Goal: Information Seeking & Learning: Learn about a topic

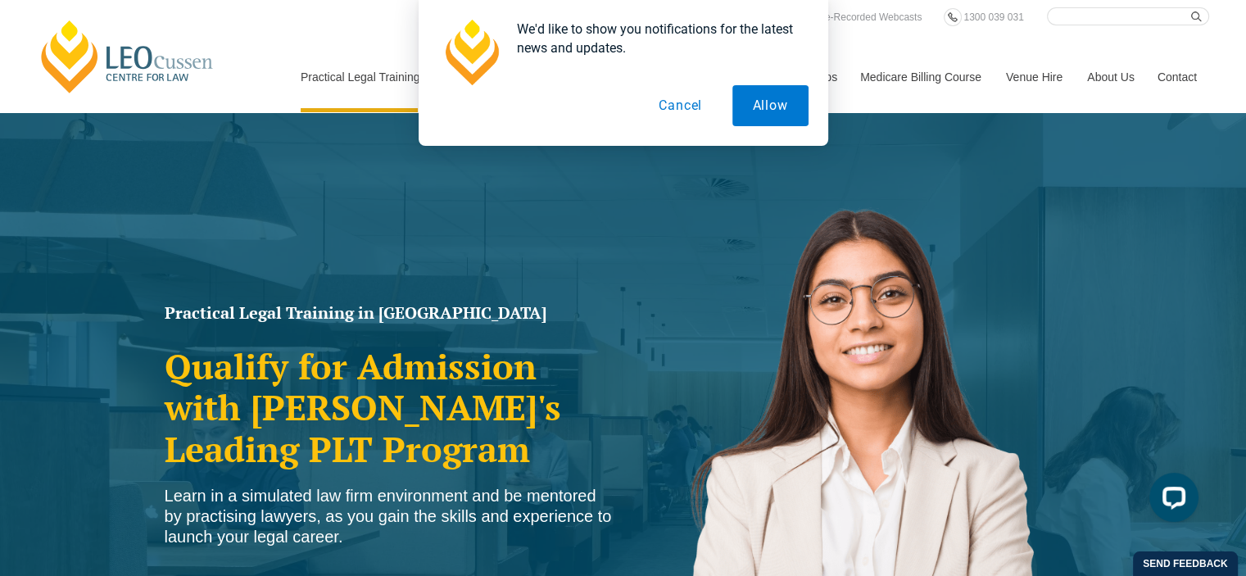
click at [928, 80] on div "We'd like to show you notifications for the latest news and updates. Allow Canc…" at bounding box center [623, 73] width 1246 height 146
click at [777, 100] on button "Allow" at bounding box center [770, 105] width 76 height 41
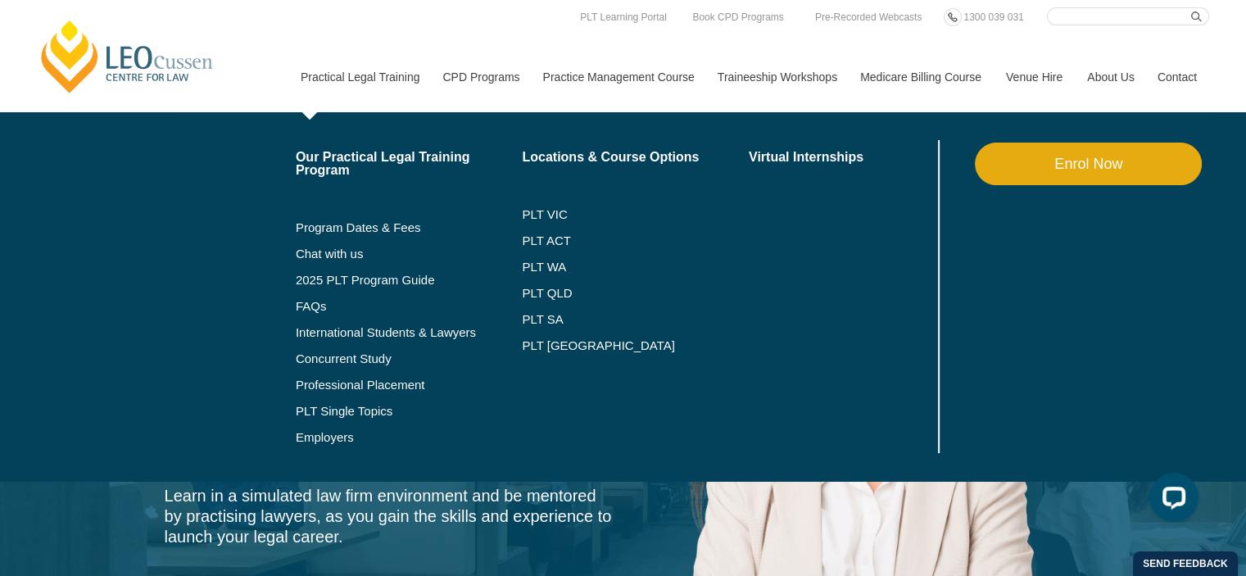
click at [558, 338] on li "PLT [GEOGRAPHIC_DATA]" at bounding box center [635, 346] width 227 height 26
click at [547, 340] on link "PLT [GEOGRAPHIC_DATA]" at bounding box center [635, 345] width 227 height 13
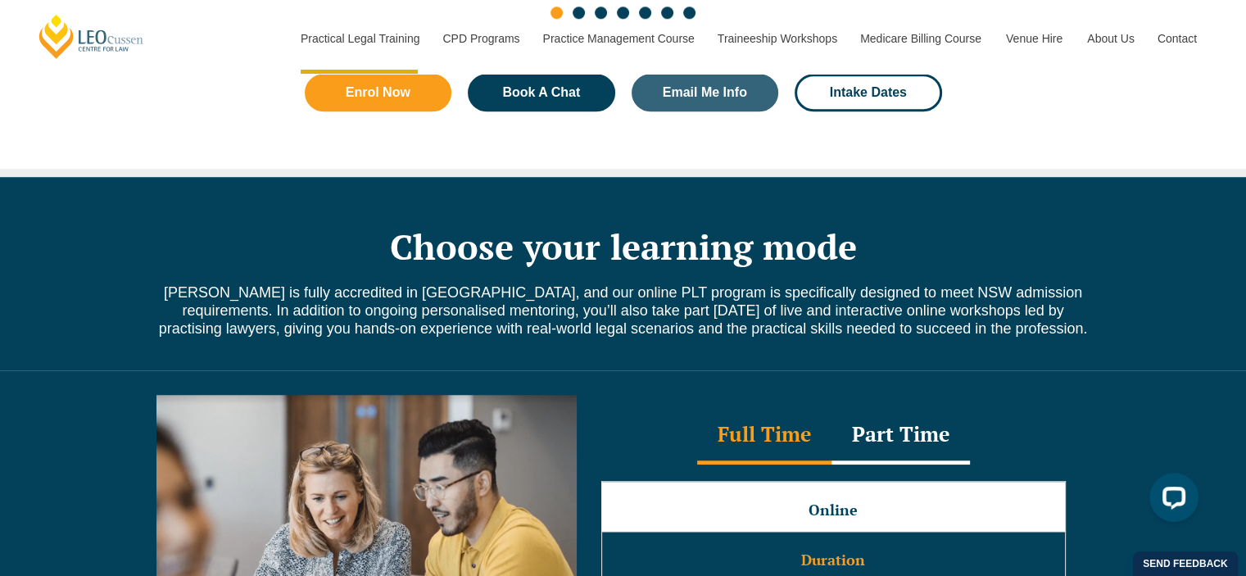
scroll to position [1311, 0]
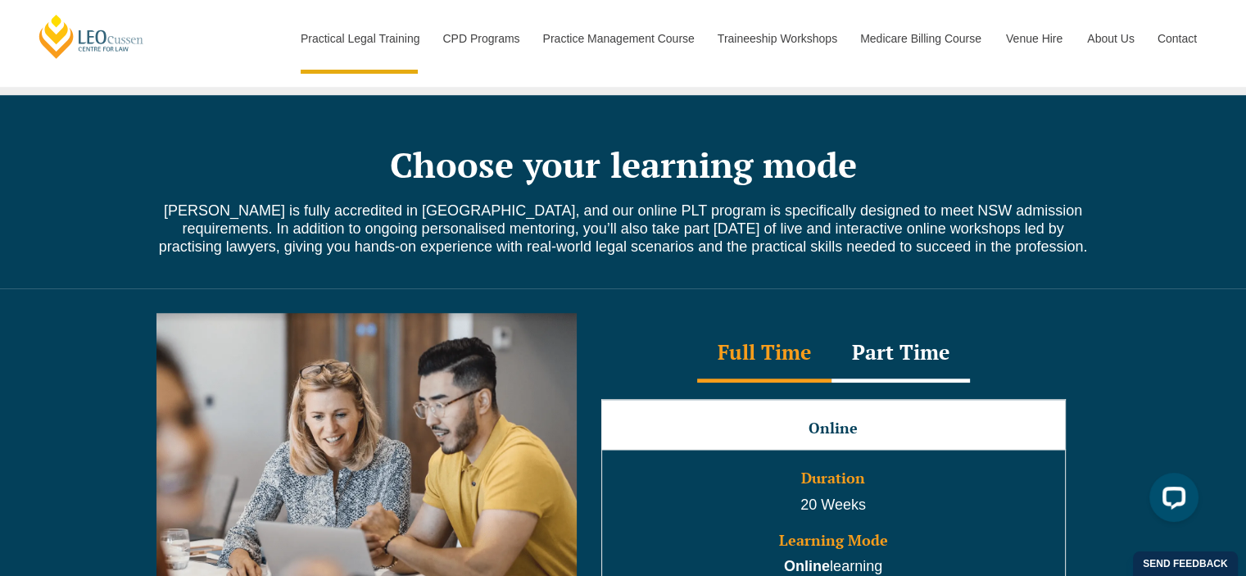
click at [877, 367] on div "Part Time" at bounding box center [900, 353] width 138 height 57
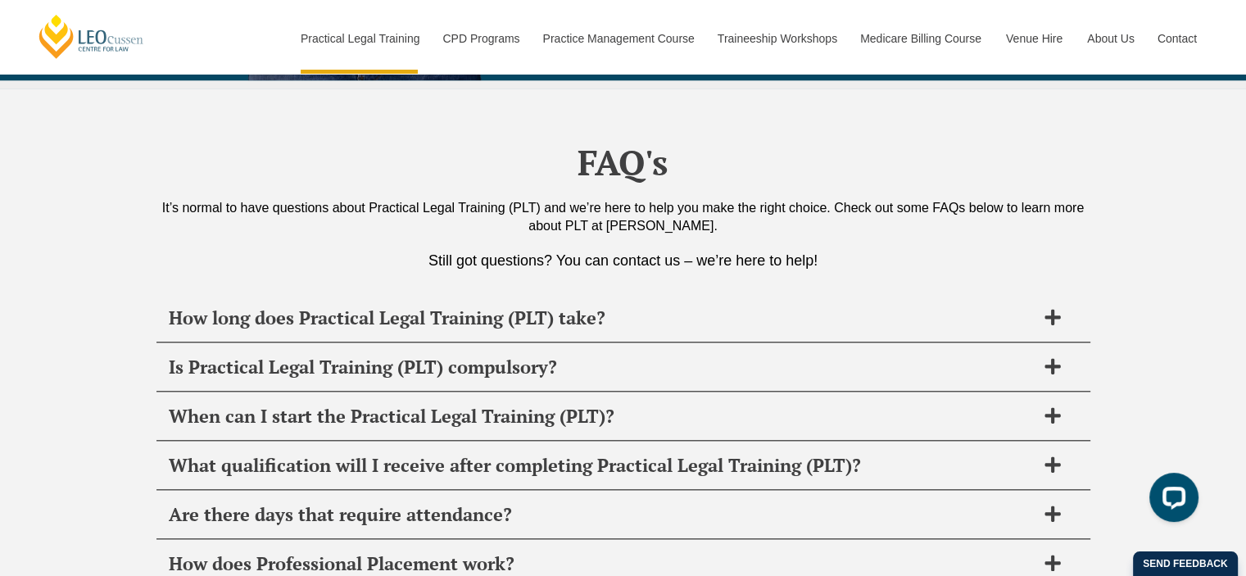
scroll to position [7946, 0]
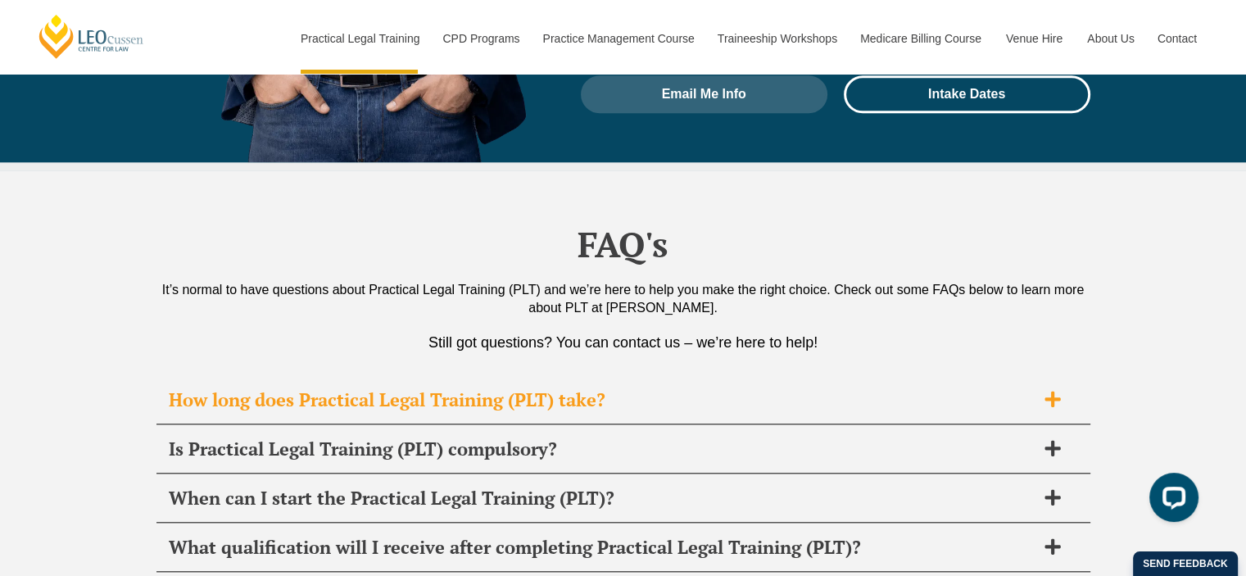
click at [596, 388] on h2 "How long does Practical Legal Training (PLT) take?" at bounding box center [602, 399] width 867 height 23
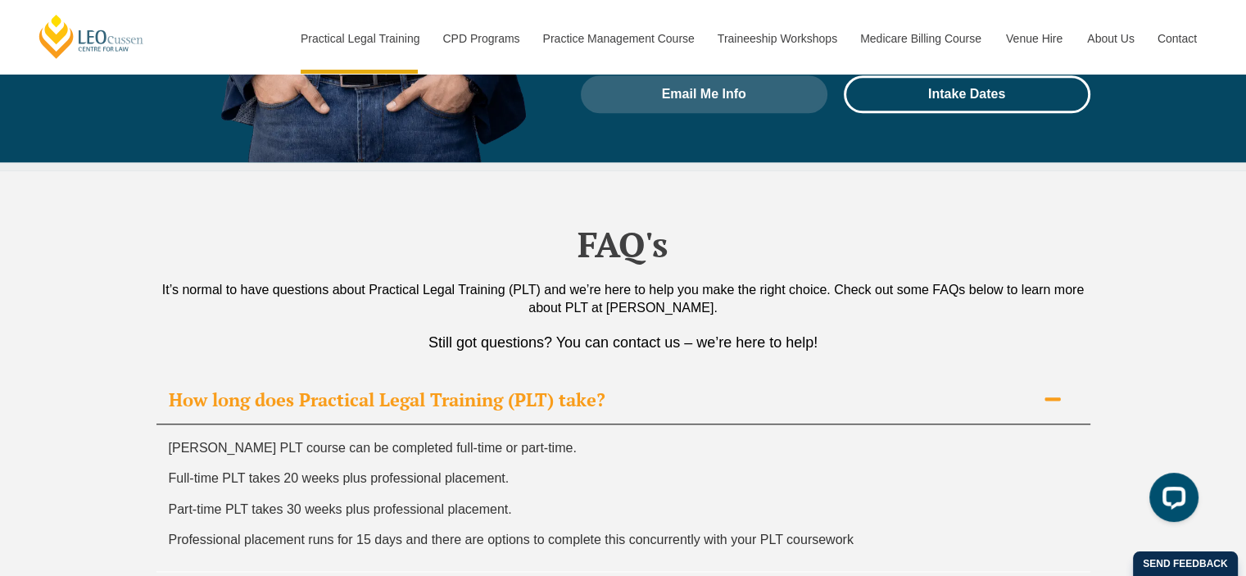
scroll to position [8028, 0]
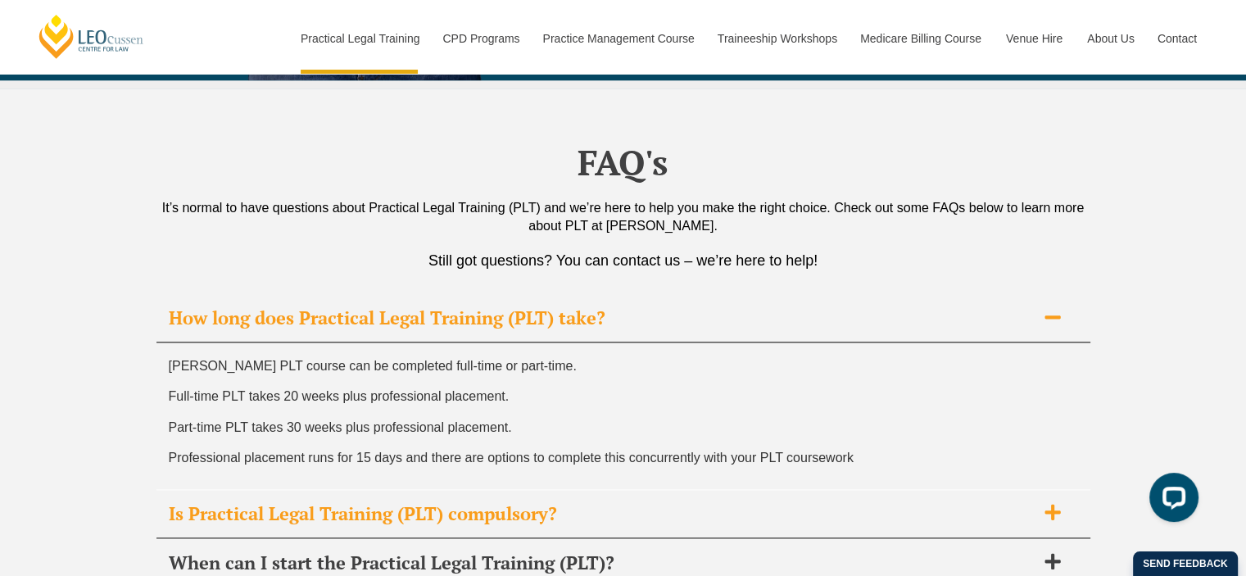
click at [597, 502] on h2 "Is Practical Legal Training (PLT) compulsory?" at bounding box center [602, 513] width 867 height 23
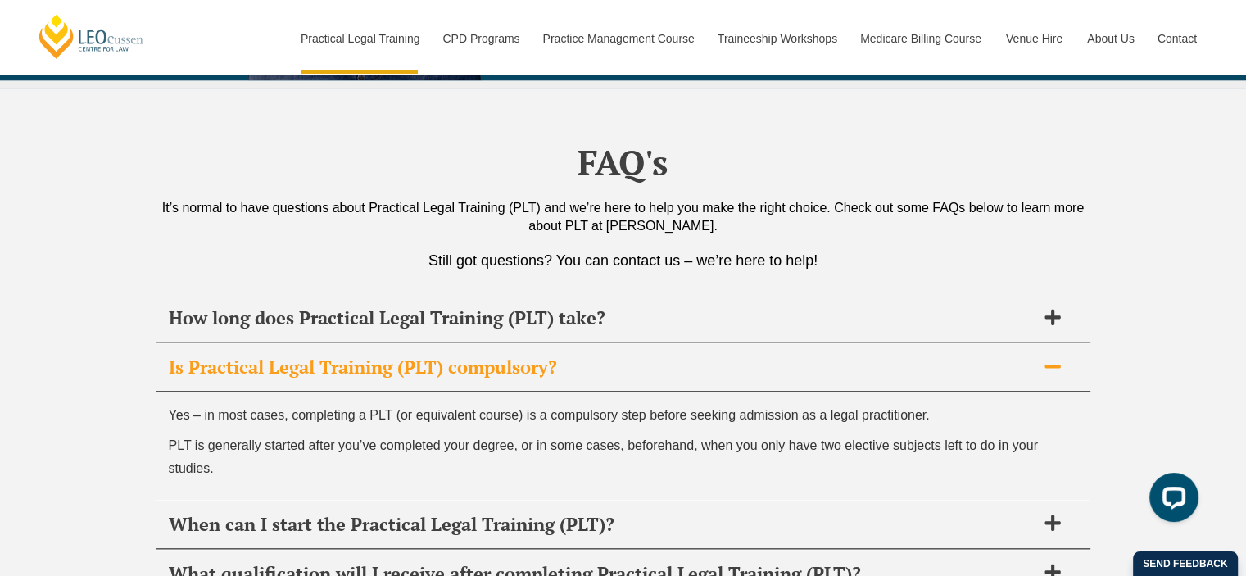
scroll to position [8110, 0]
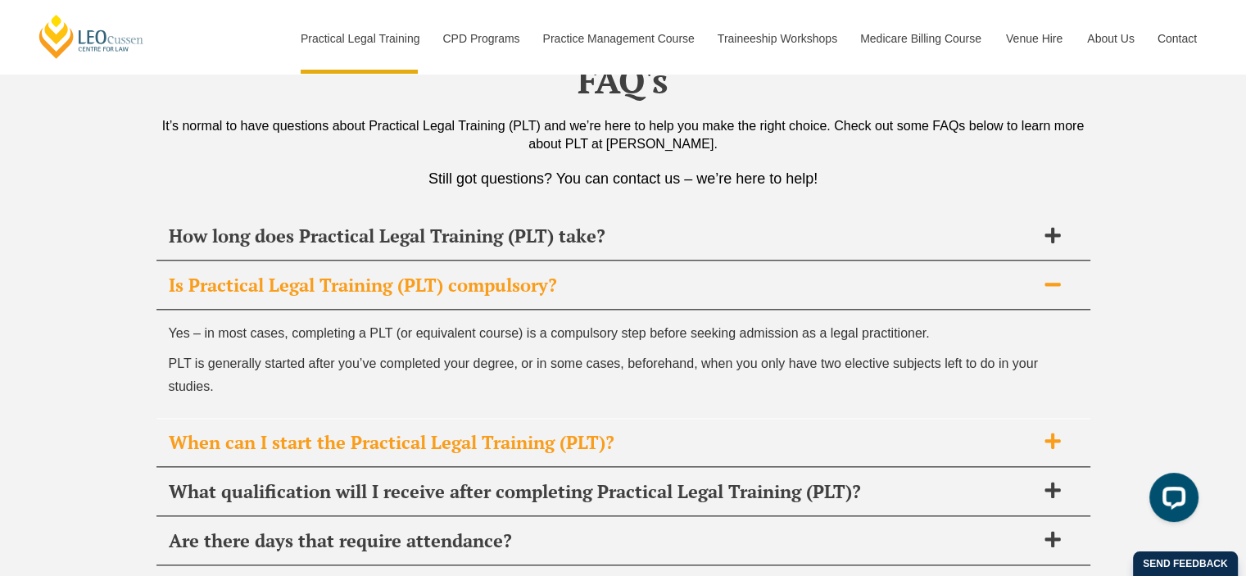
click at [677, 431] on h2 "When can I start the Practical Legal Training (PLT)?" at bounding box center [602, 442] width 867 height 23
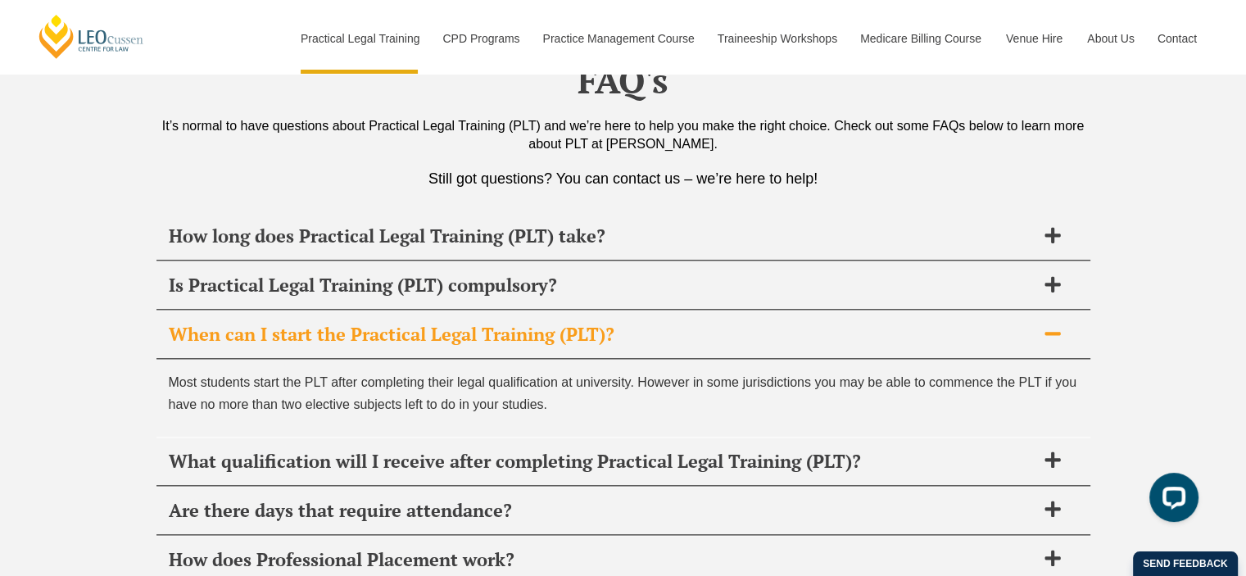
scroll to position [8028, 0]
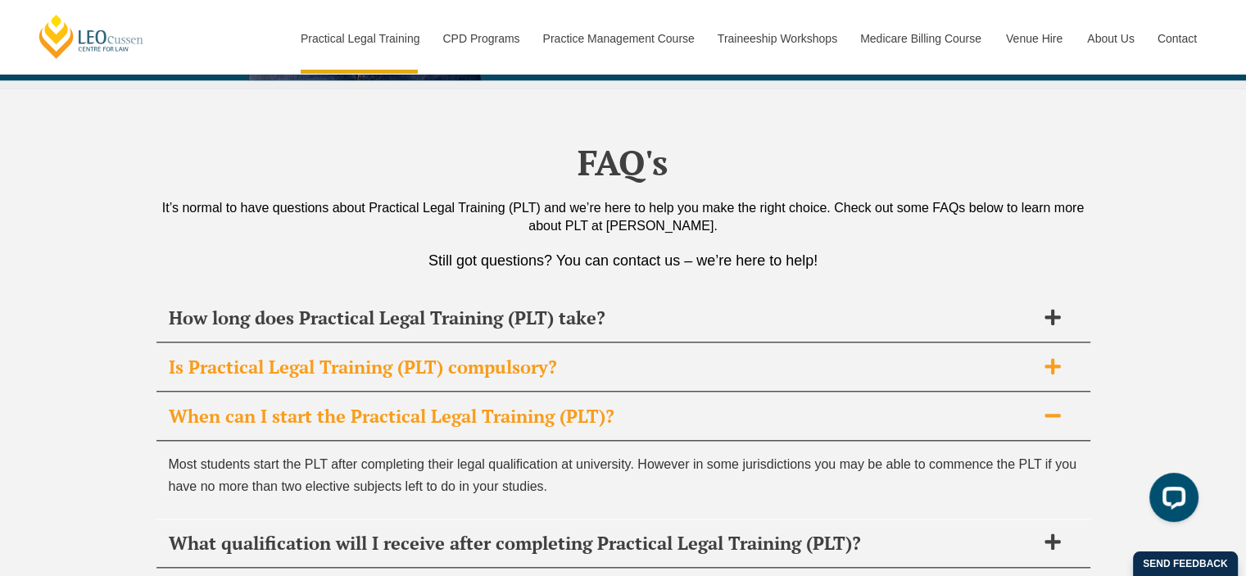
click at [606, 356] on h2 "Is Practical Legal Training (PLT) compulsory?" at bounding box center [602, 367] width 867 height 23
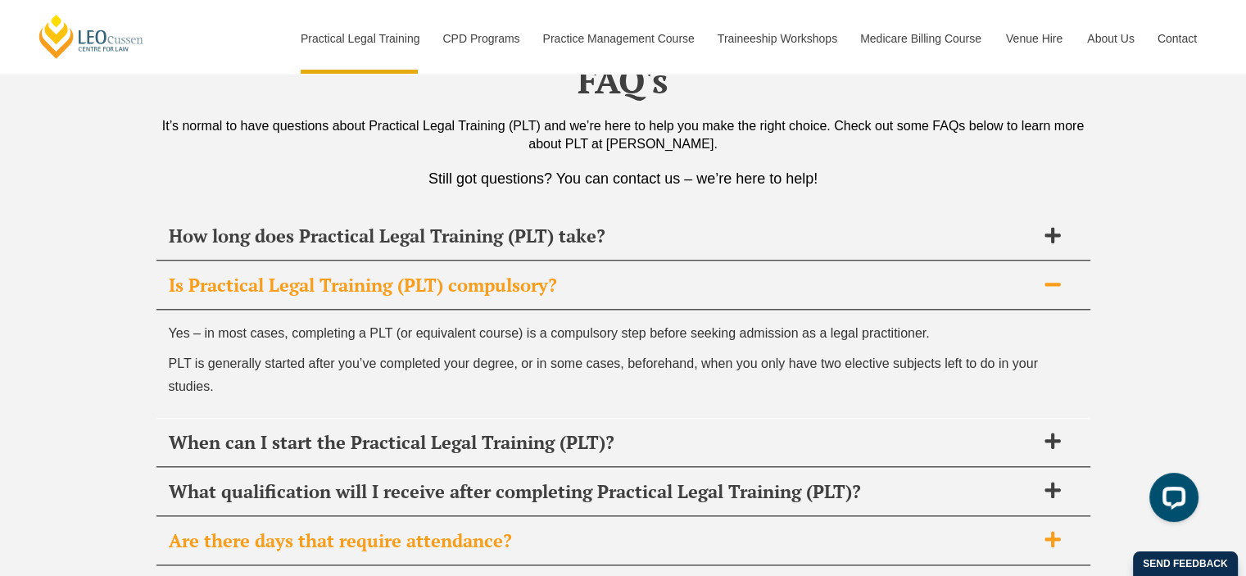
scroll to position [8192, 0]
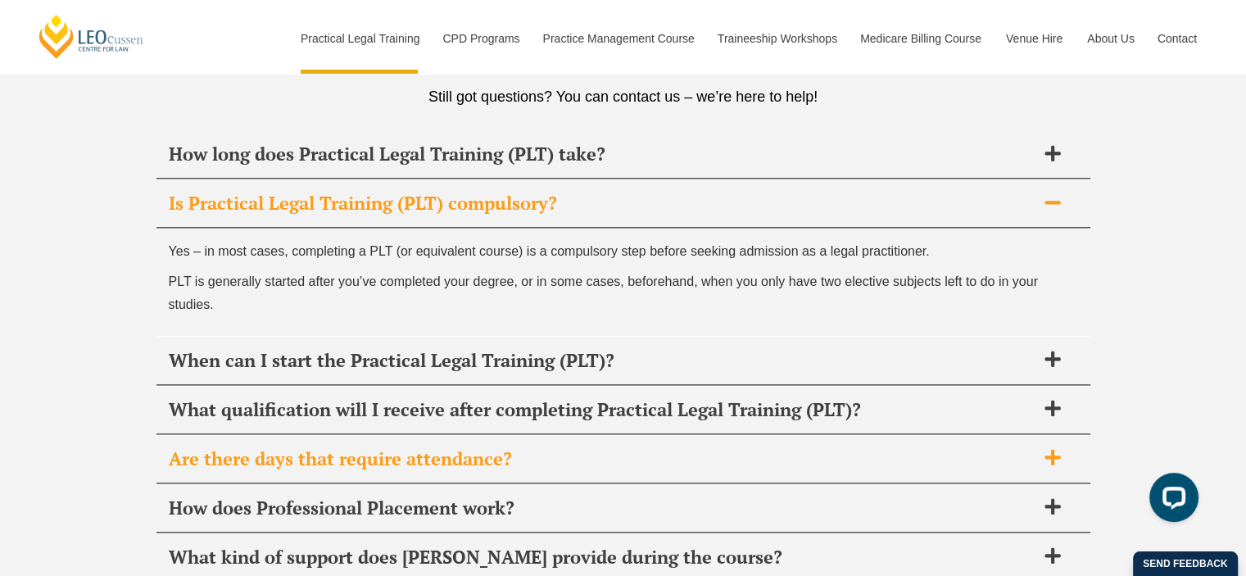
click at [596, 435] on div "Are there days that require attendance?" at bounding box center [623, 459] width 934 height 48
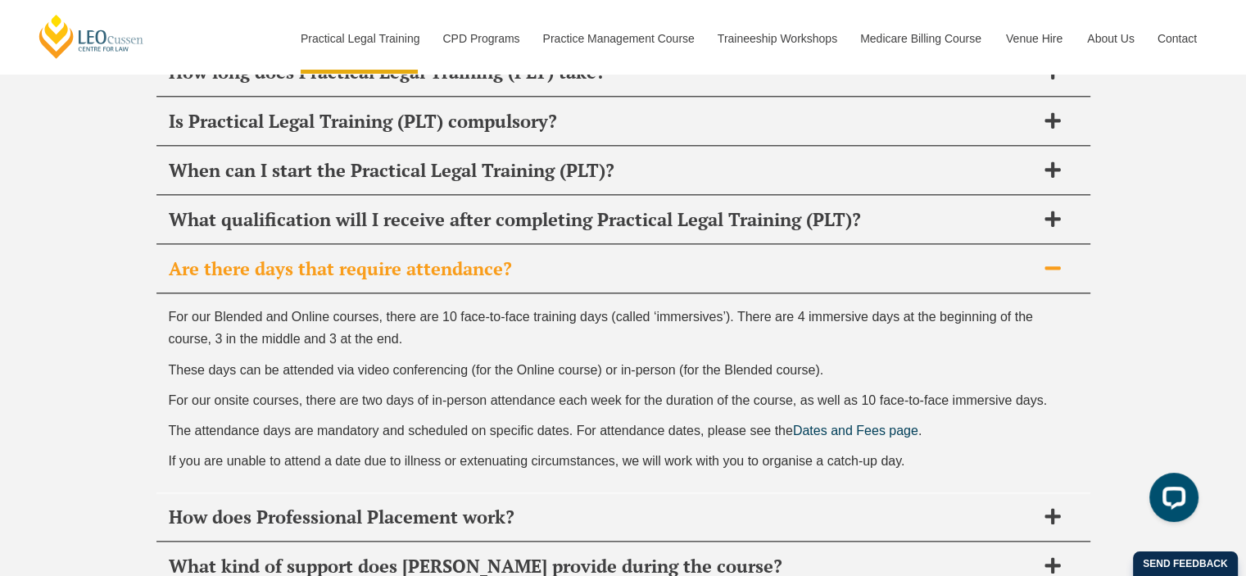
scroll to position [8356, 0]
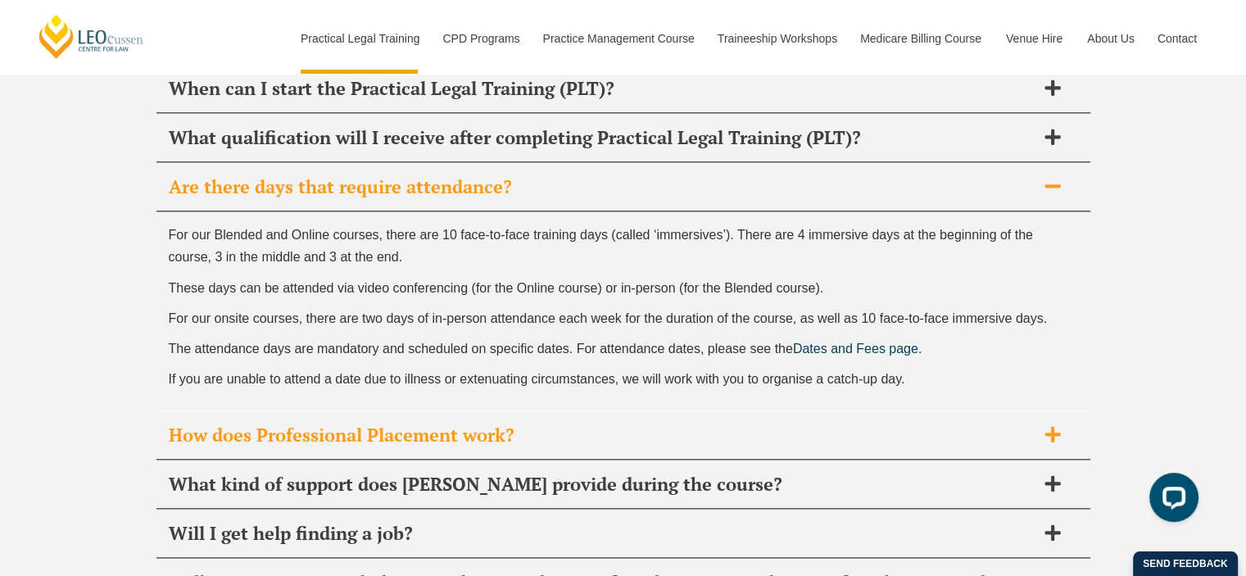
click at [652, 424] on h2 "How does Professional Placement work?" at bounding box center [602, 435] width 867 height 23
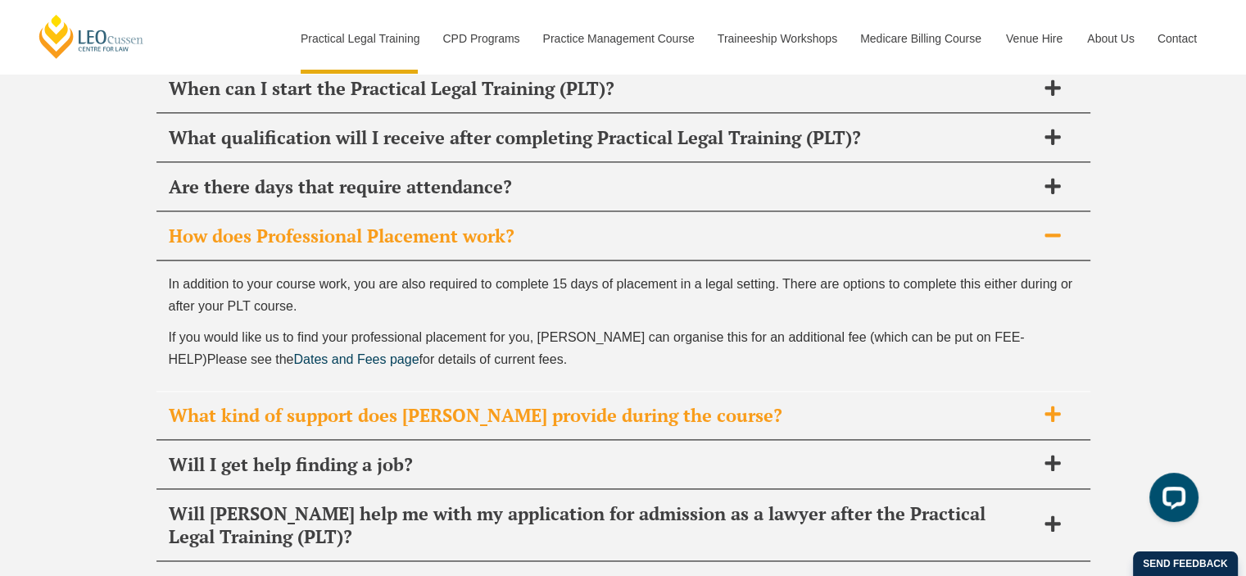
click at [747, 404] on h2 "What kind of support does [PERSON_NAME] provide during the course?" at bounding box center [602, 415] width 867 height 23
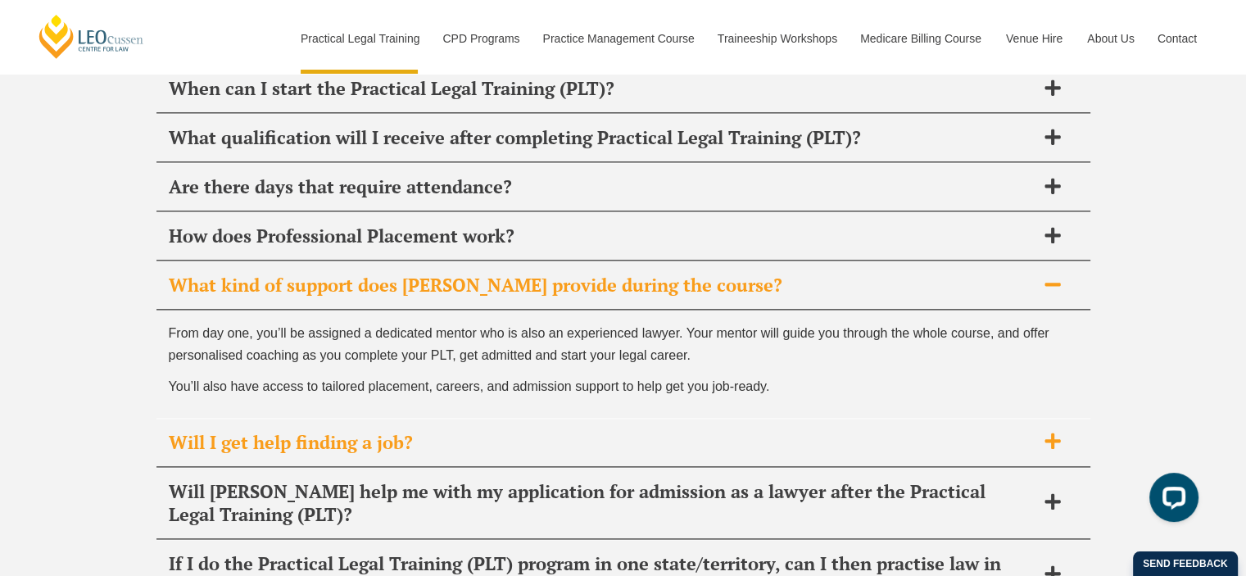
click at [531, 431] on h2 "Will I get help finding a job?" at bounding box center [602, 442] width 867 height 23
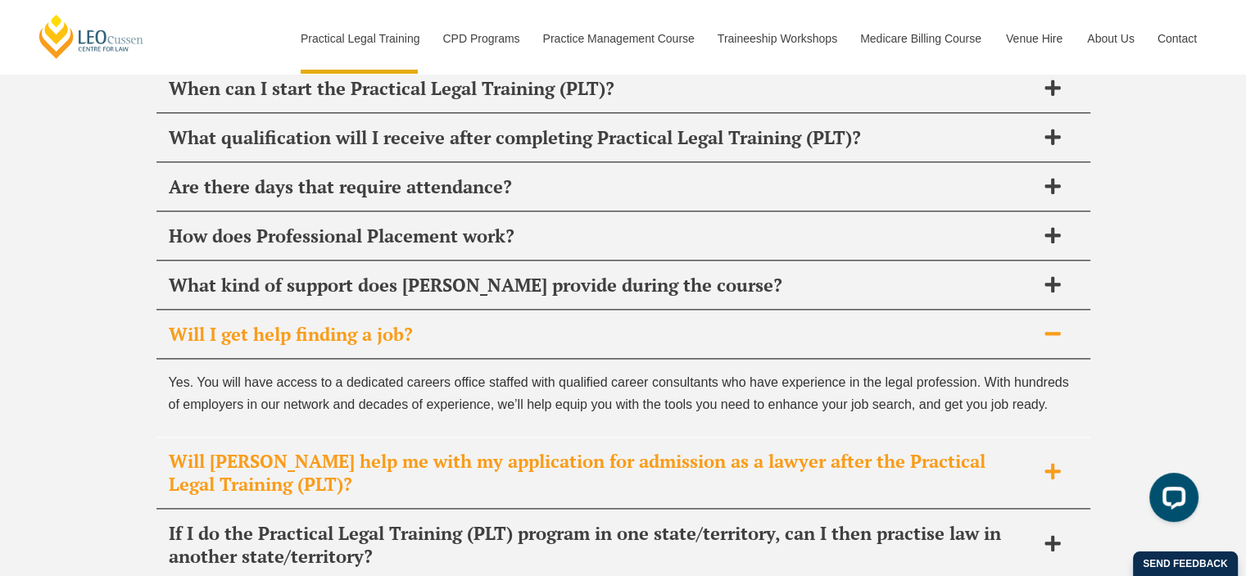
click at [621, 450] on h2 "Will [PERSON_NAME] help me with my application for admission as a lawyer after …" at bounding box center [602, 473] width 867 height 46
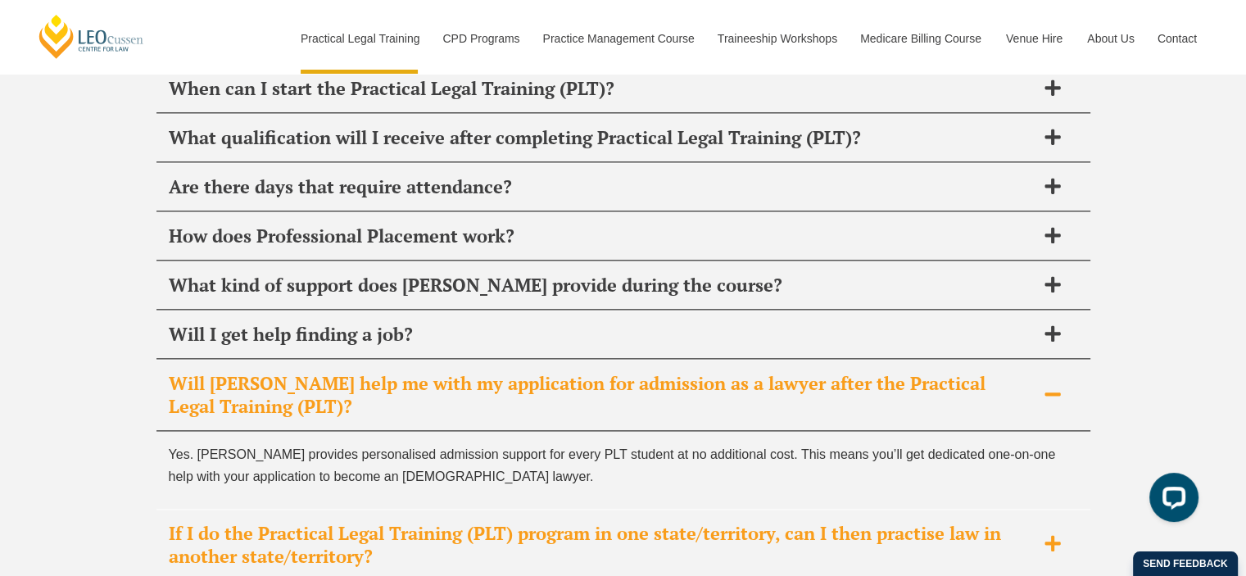
click at [608, 522] on h2 "If I do the Practical Legal Training (PLT) program in one state/territory, can …" at bounding box center [602, 545] width 867 height 46
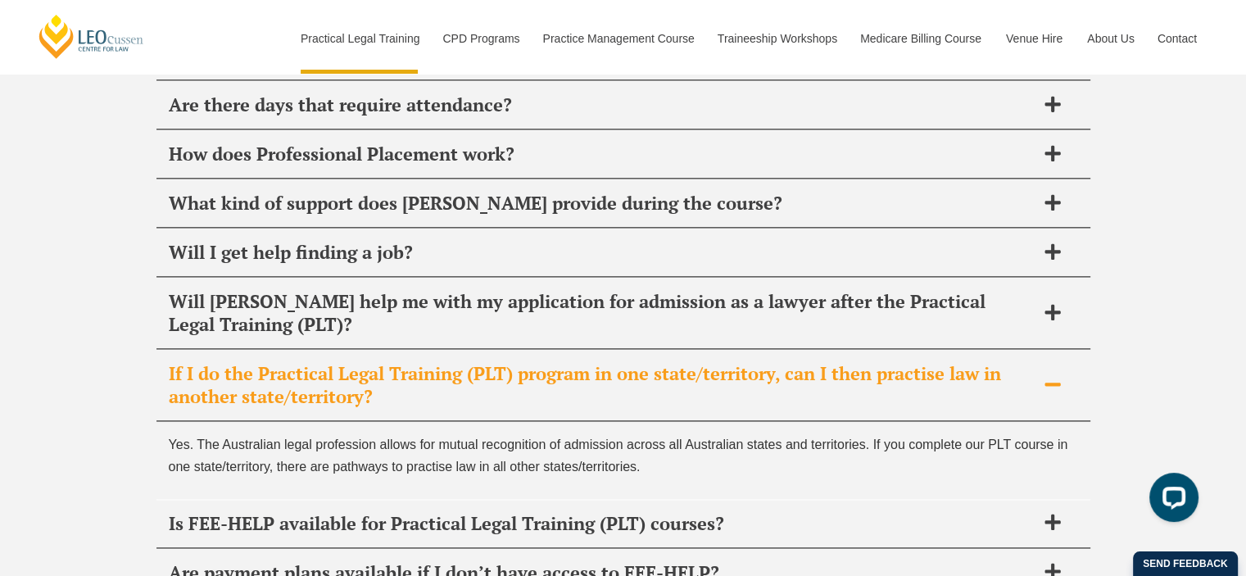
scroll to position [8520, 0]
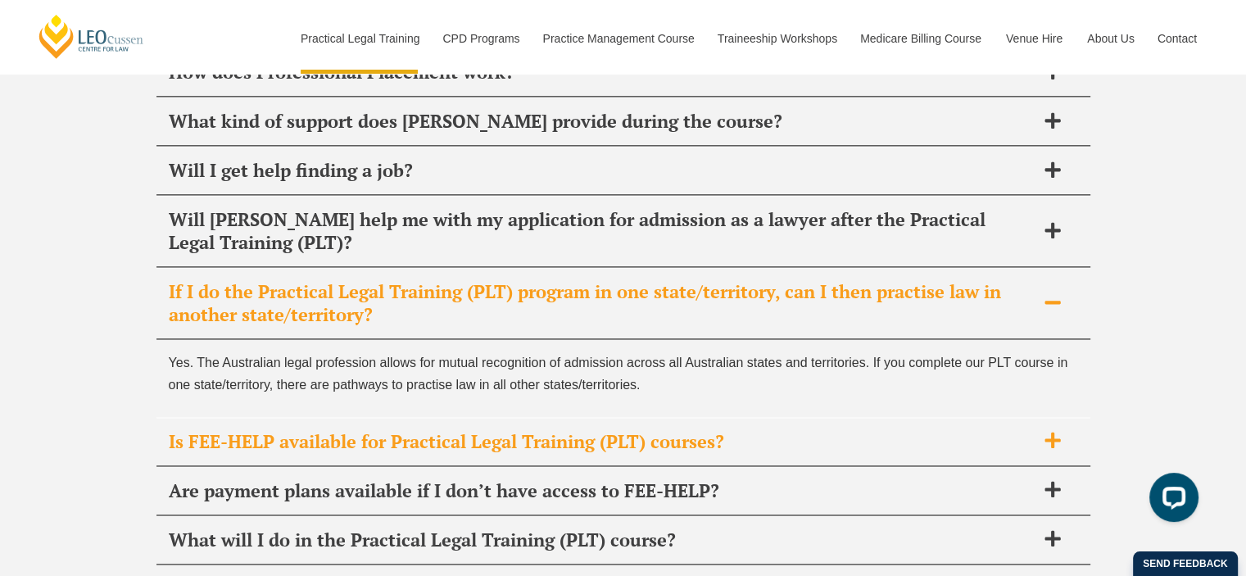
click at [788, 430] on h2 "Is FEE-HELP available for Practical Legal Training (PLT) courses?" at bounding box center [602, 441] width 867 height 23
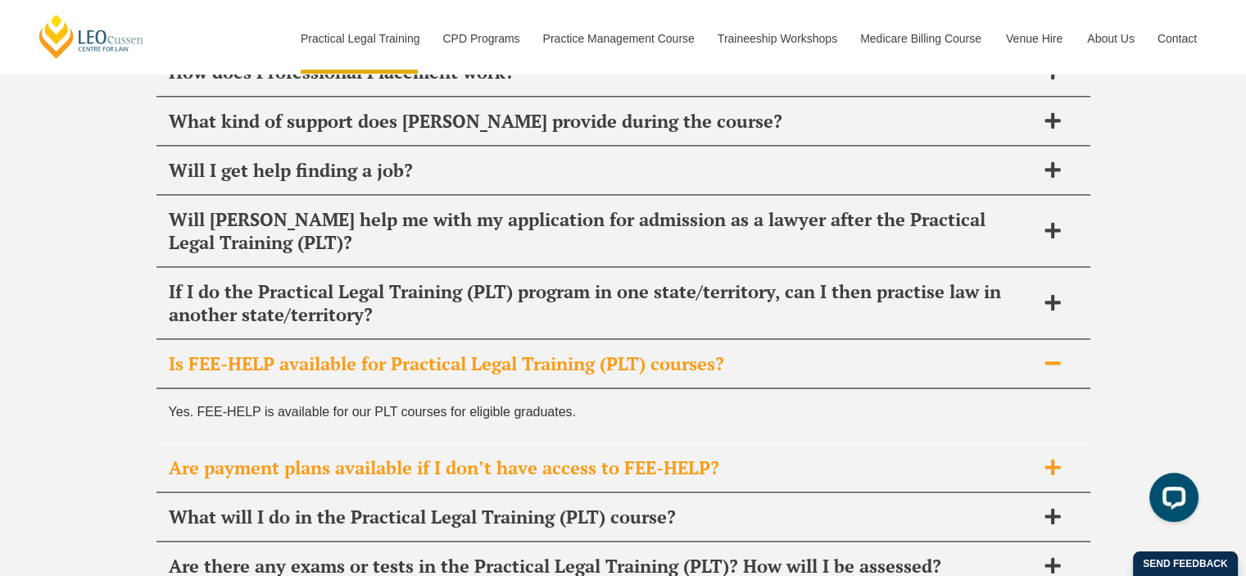
click at [763, 456] on h2 "Are payment plans available if I don’t have access to FEE-HELP?" at bounding box center [602, 467] width 867 height 23
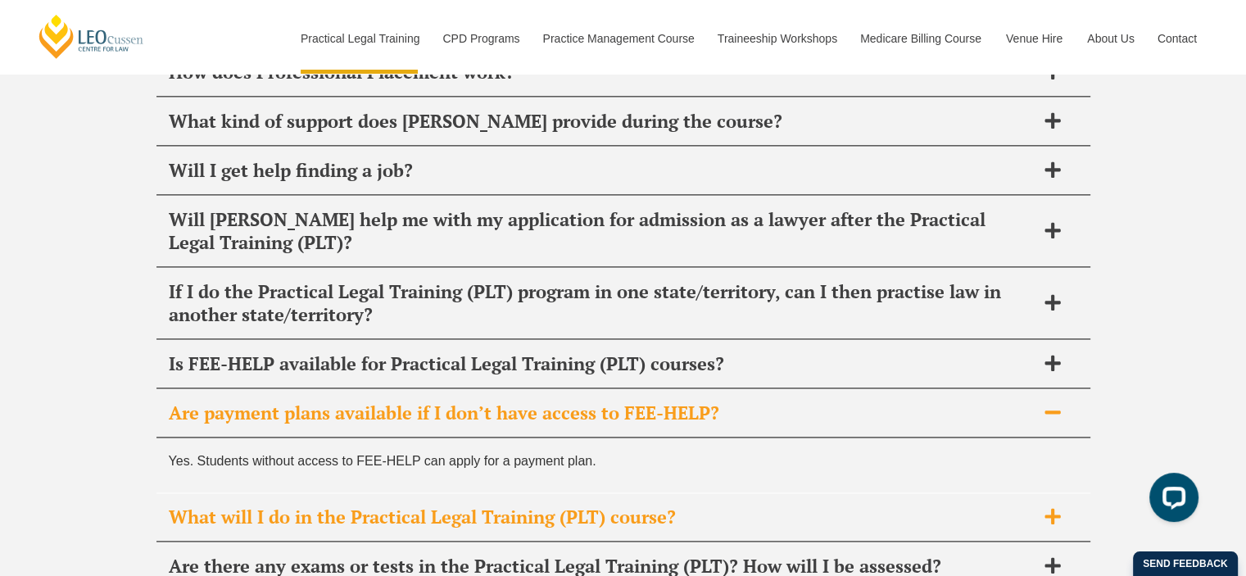
click at [735, 505] on h2 "What will I do in the Practical Legal Training (PLT) course?" at bounding box center [602, 516] width 867 height 23
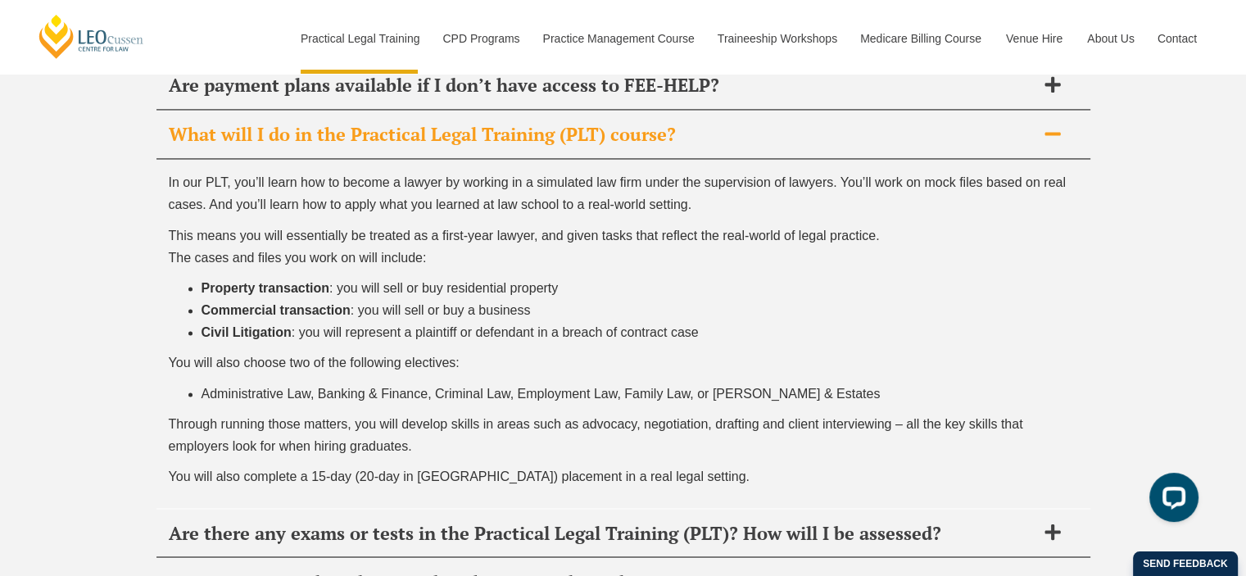
scroll to position [8929, 0]
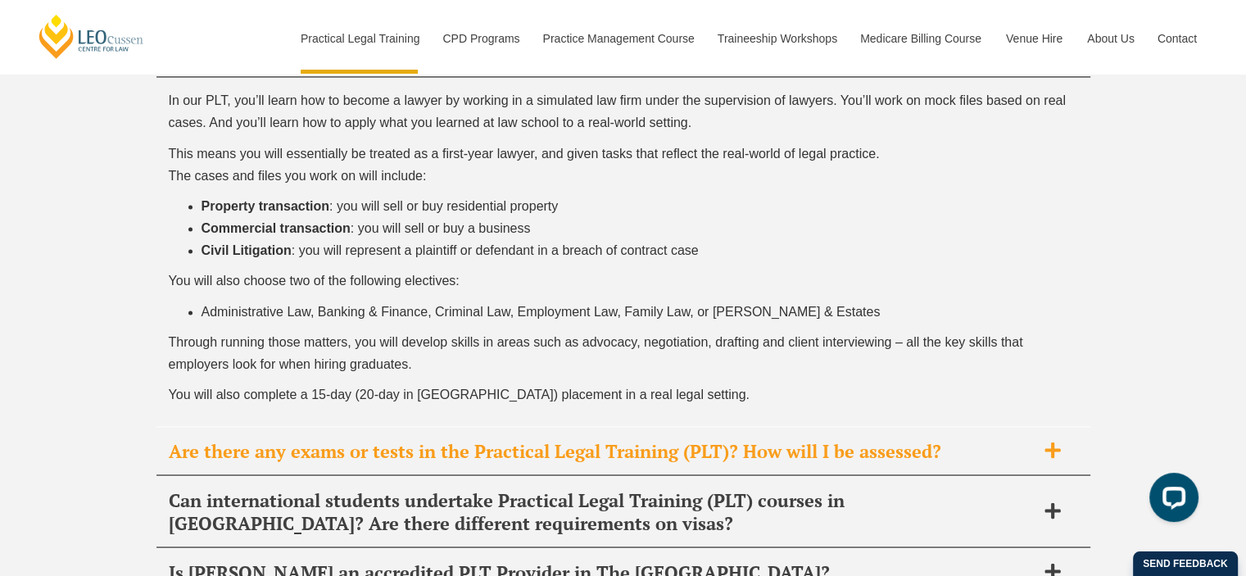
click at [844, 439] on h2 "Are there any exams or tests in the Practical Legal Training (PLT)? How will I …" at bounding box center [602, 450] width 867 height 23
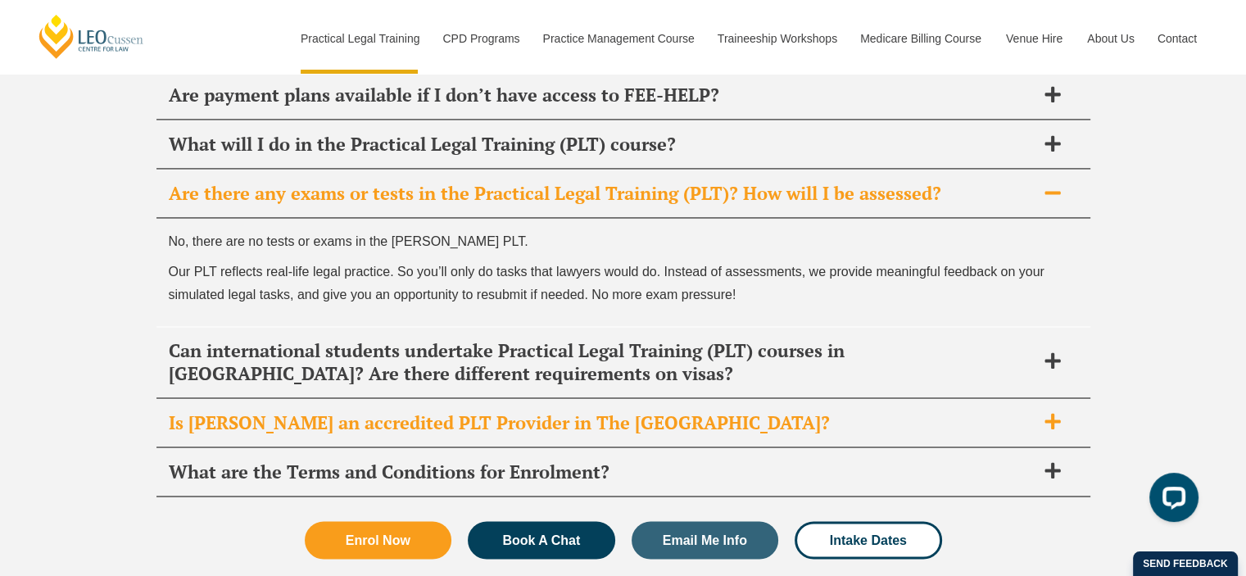
scroll to position [8756, 0]
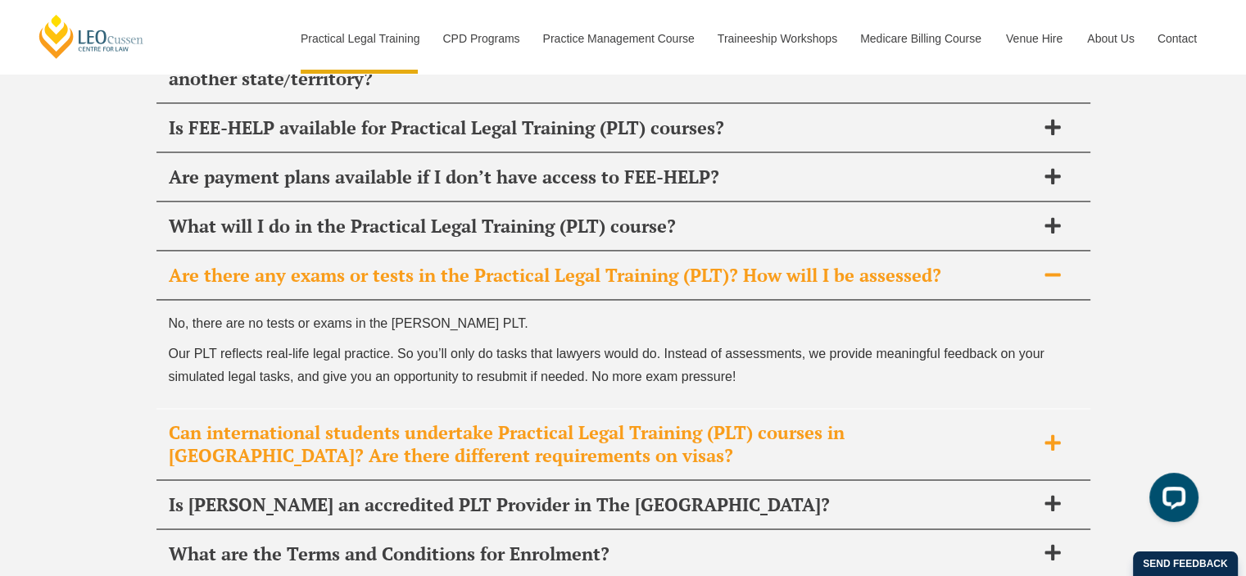
click at [685, 421] on h2 "Can international students undertake Practical Legal Training (PLT) courses in …" at bounding box center [602, 444] width 867 height 46
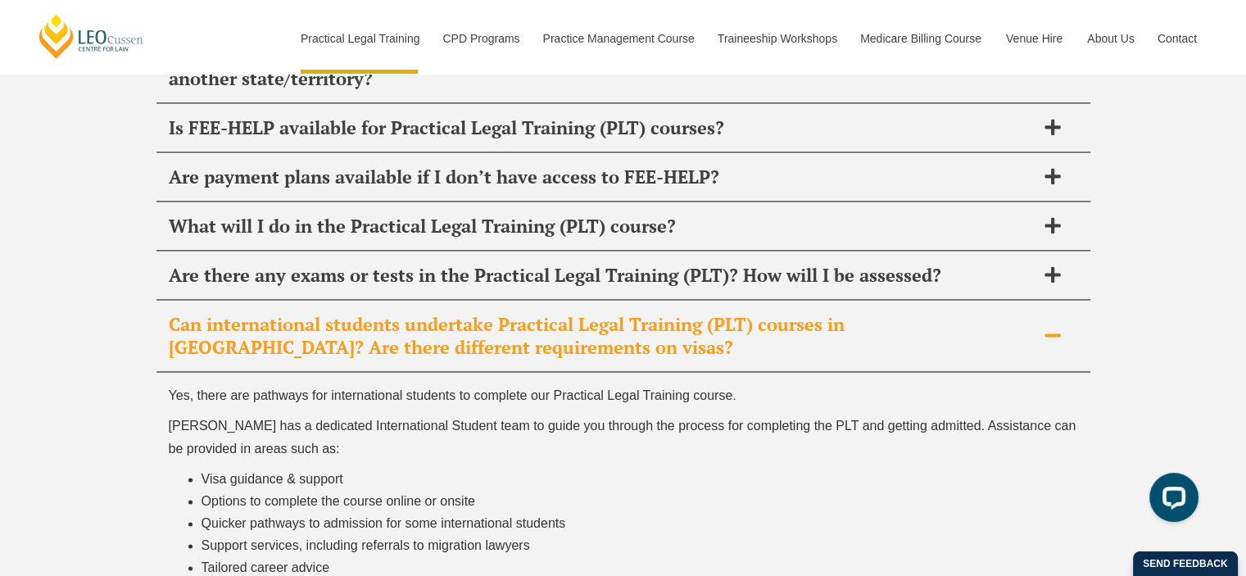
scroll to position [8919, 0]
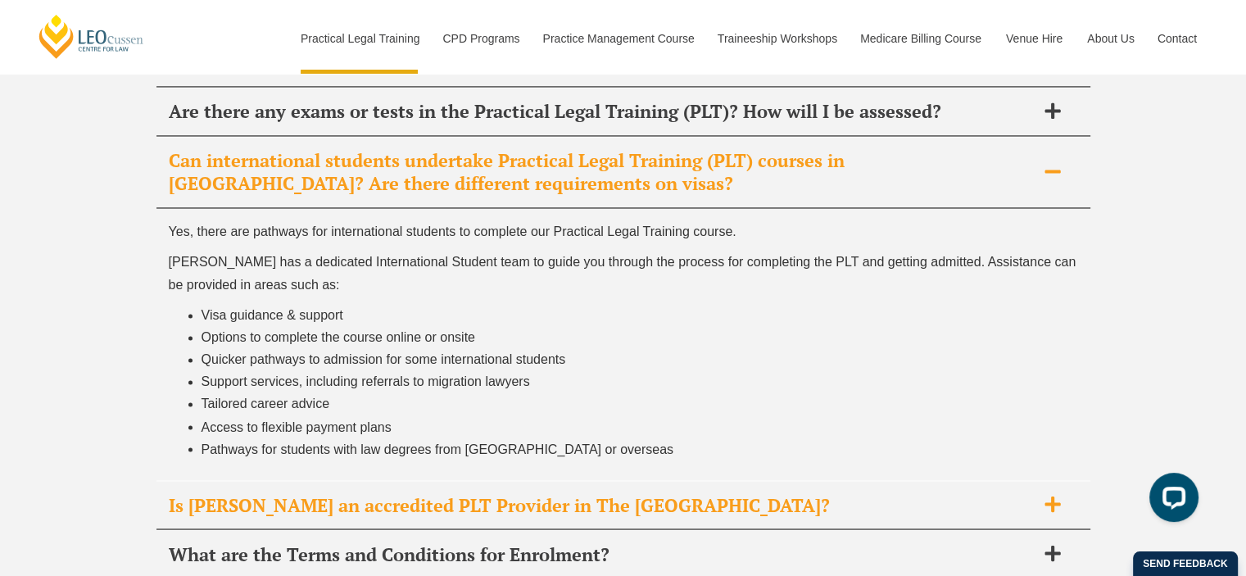
click at [662, 493] on h2 "Is [PERSON_NAME] an accredited PLT Provider in The [GEOGRAPHIC_DATA]?" at bounding box center [602, 504] width 867 height 23
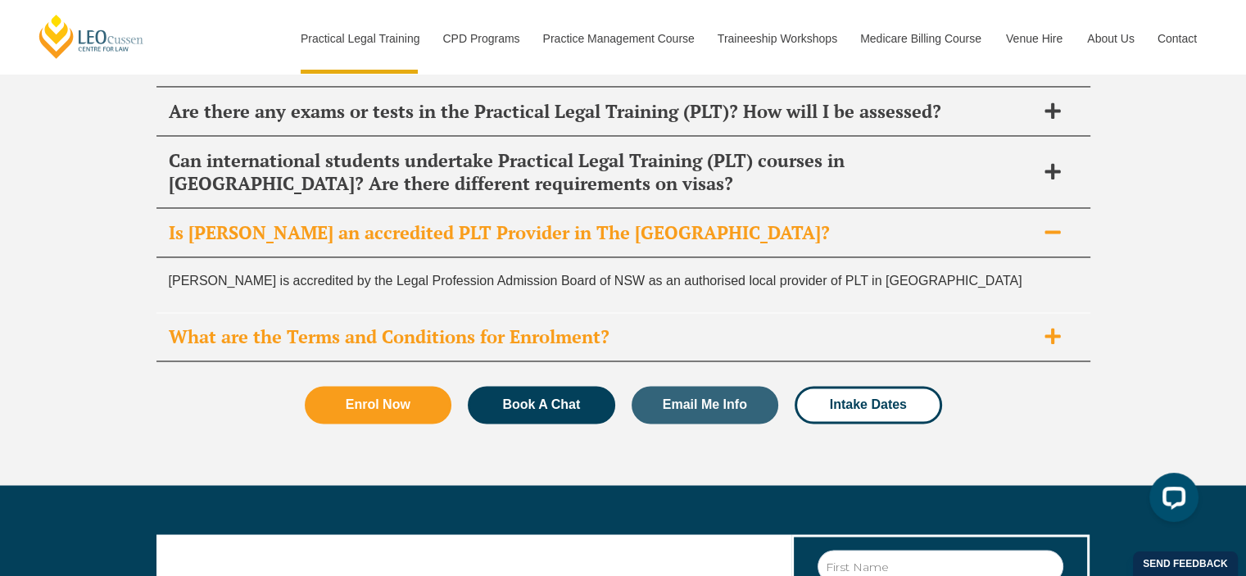
click at [688, 325] on h2 "What are the Terms and Conditions for Enrolment?" at bounding box center [602, 336] width 867 height 23
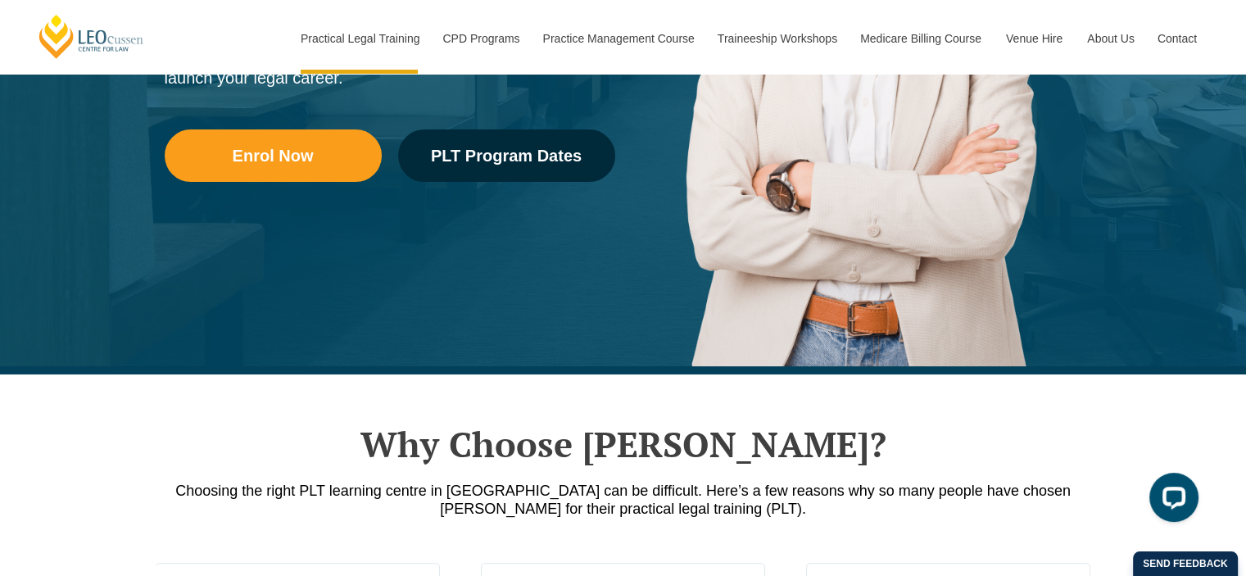
scroll to position [0, 0]
